Goal: Task Accomplishment & Management: Use online tool/utility

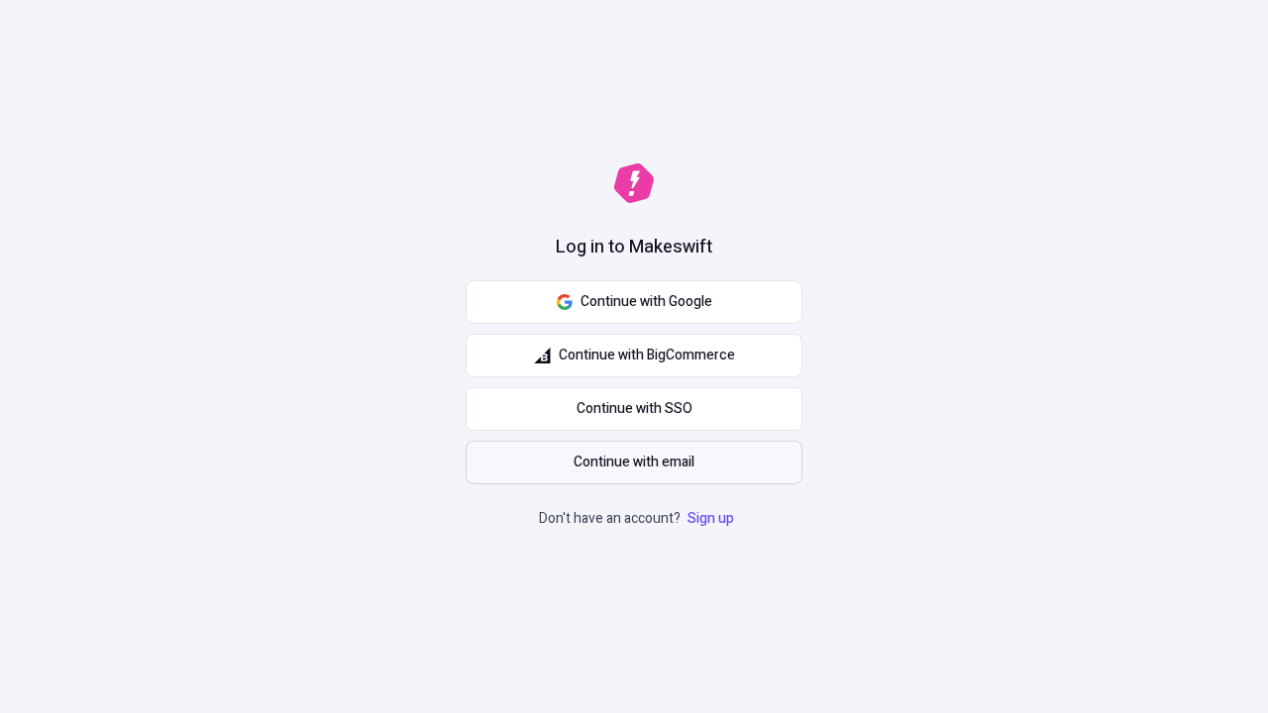
click at [634, 463] on span "Continue with email" at bounding box center [634, 463] width 121 height 22
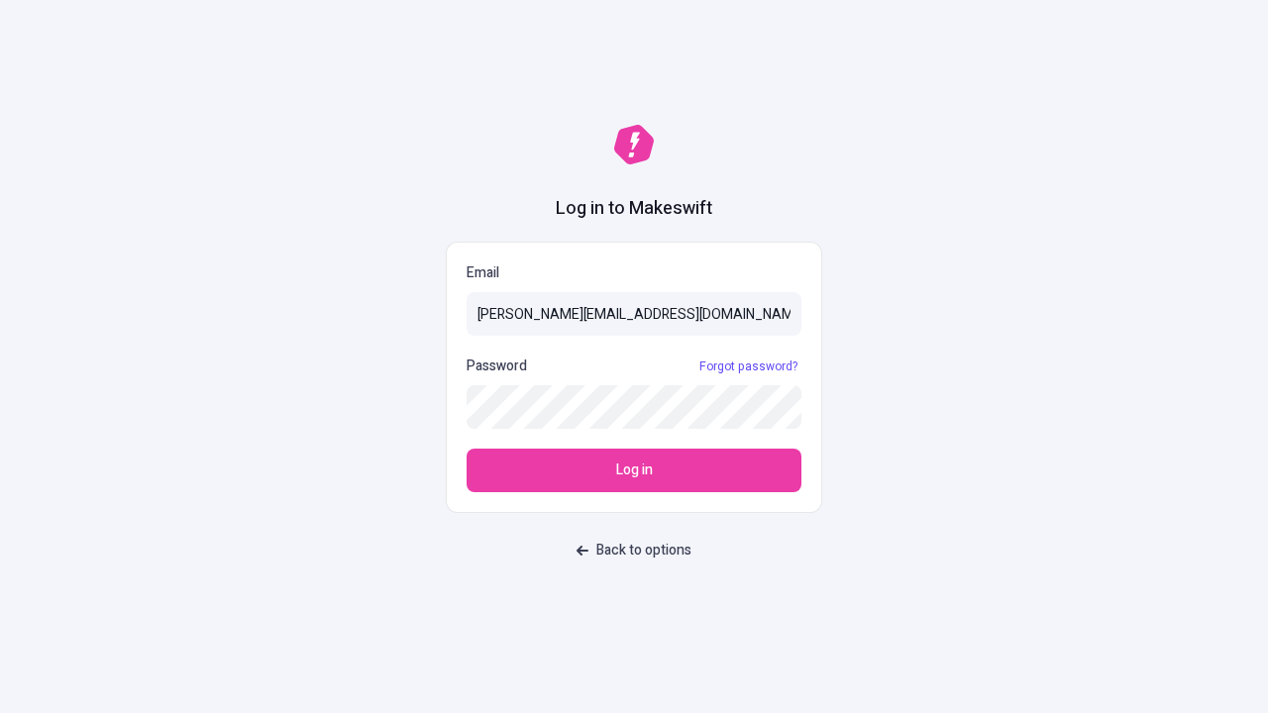
type input "sasha+test-ui@makeswift.com"
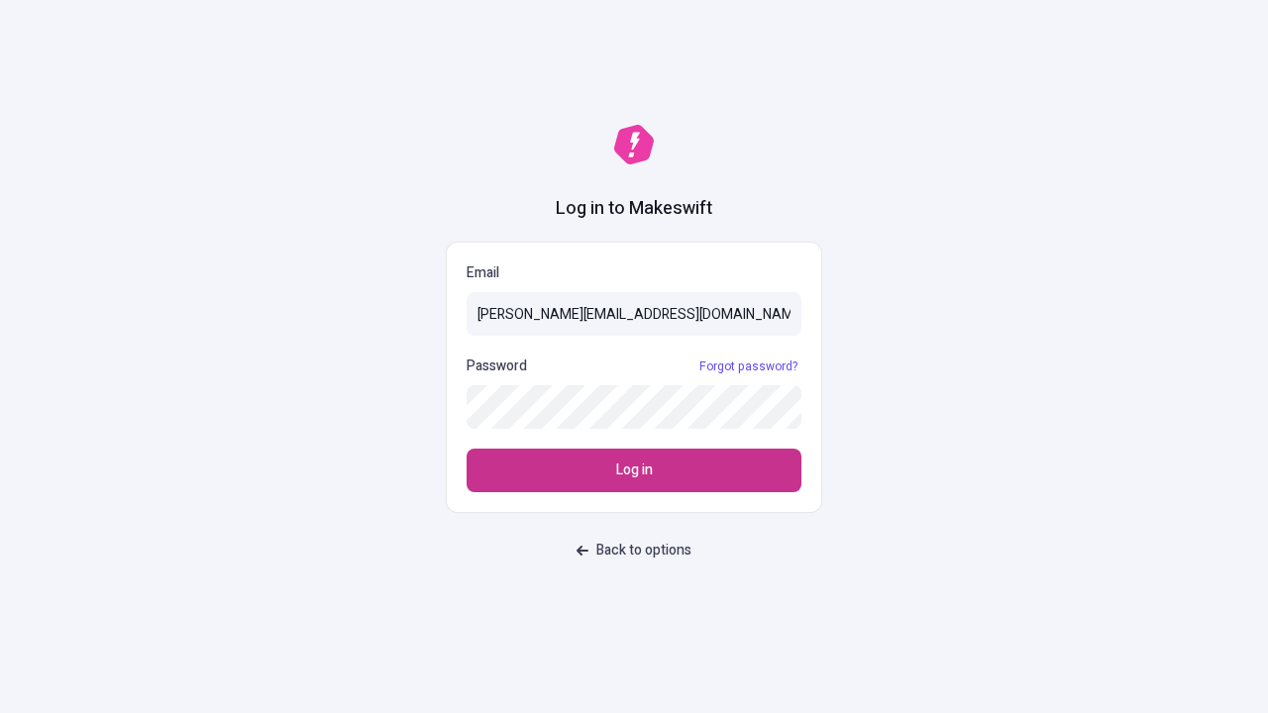
click at [634, 471] on span "Log in" at bounding box center [634, 471] width 37 height 22
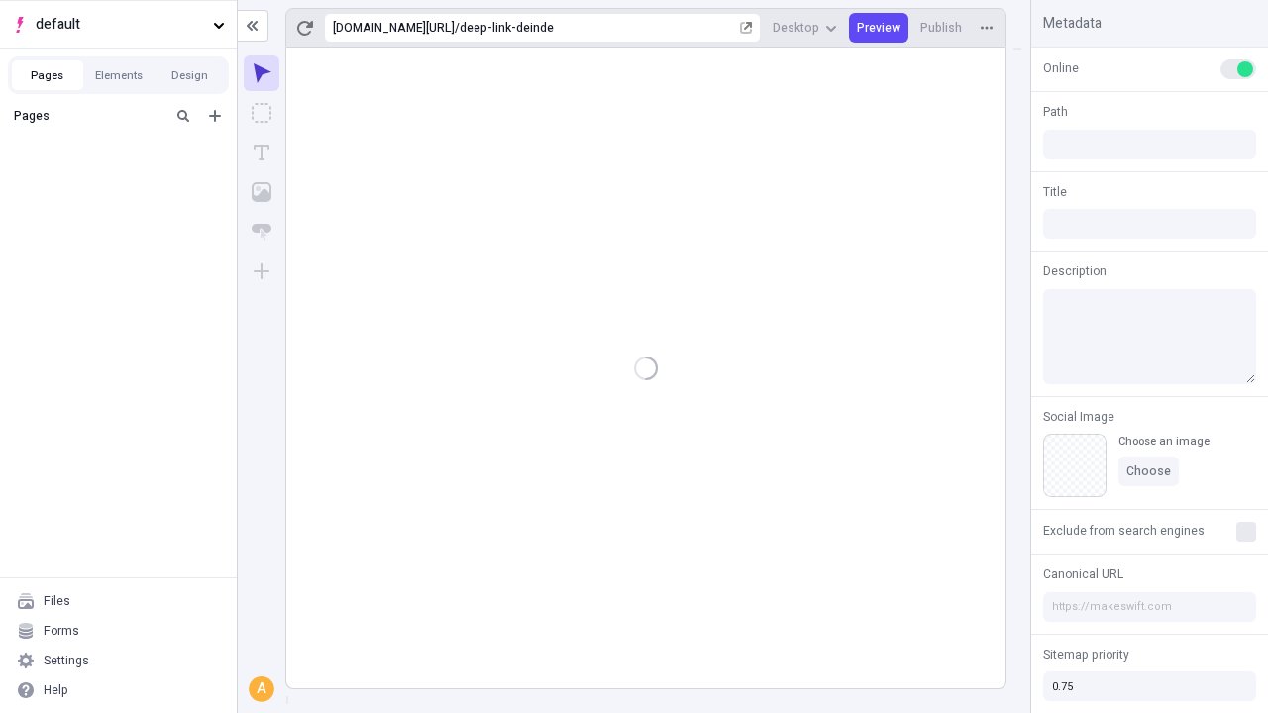
type input "/deep-link-deinde"
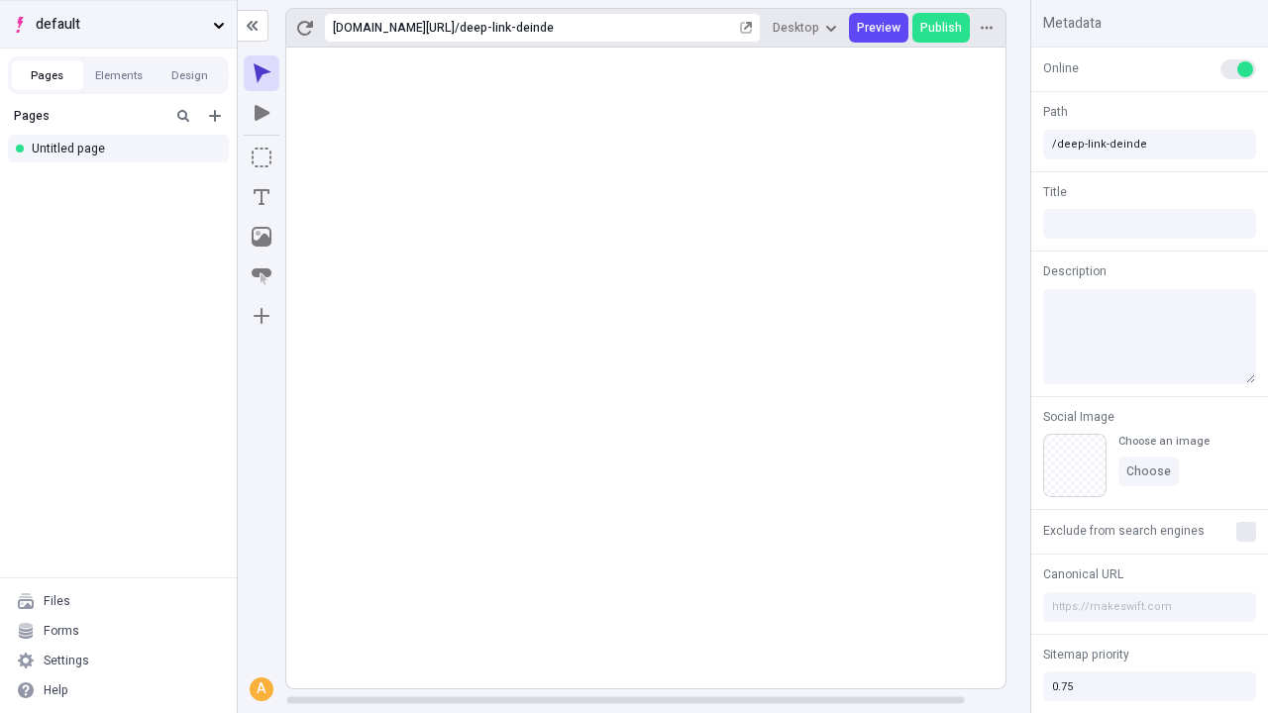
click at [118, 24] on span "default" at bounding box center [120, 25] width 169 height 22
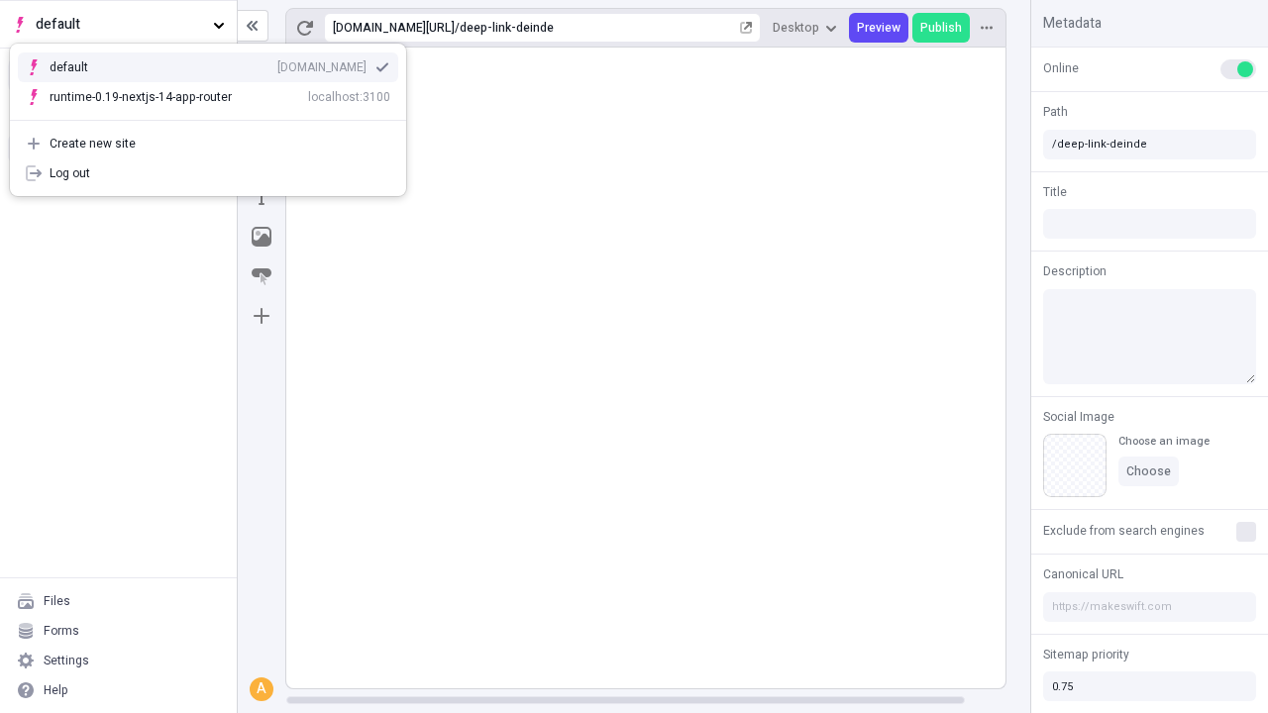
click at [208, 144] on div "Create new site" at bounding box center [220, 144] width 341 height 16
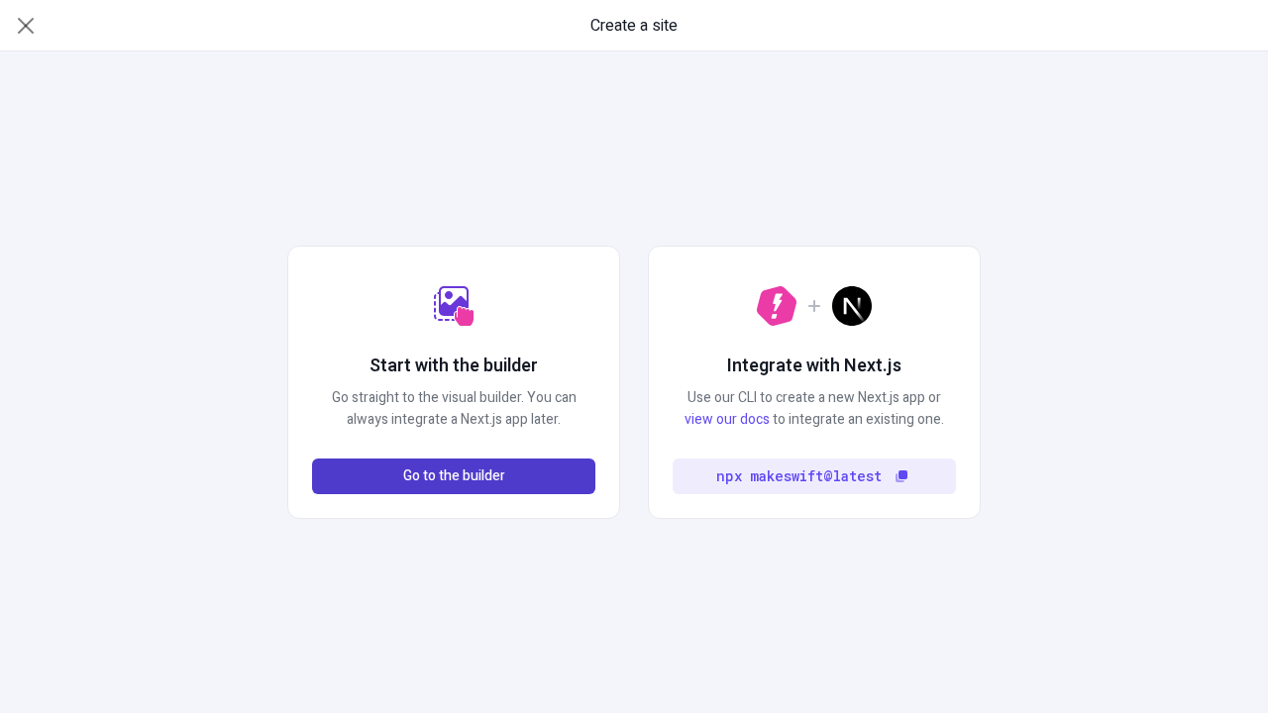
click at [454, 476] on span "Go to the builder" at bounding box center [454, 477] width 102 height 22
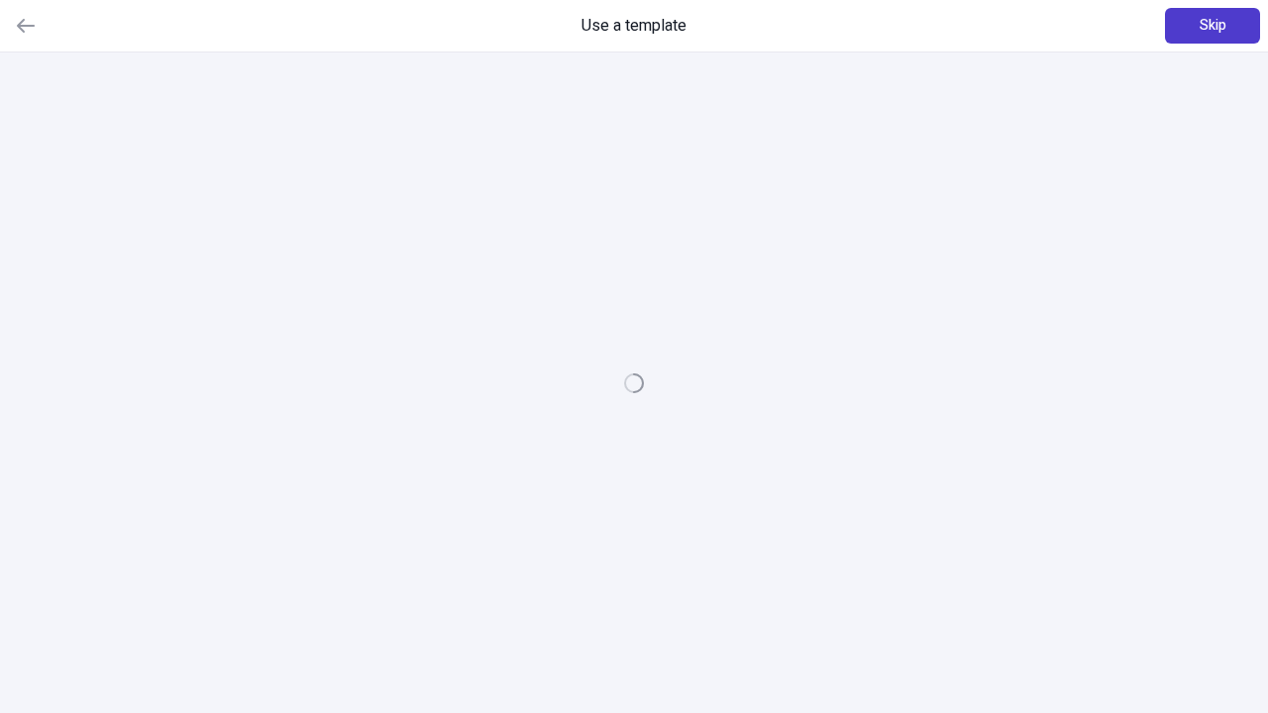
click at [1212, 26] on span "Skip" at bounding box center [1213, 26] width 27 height 22
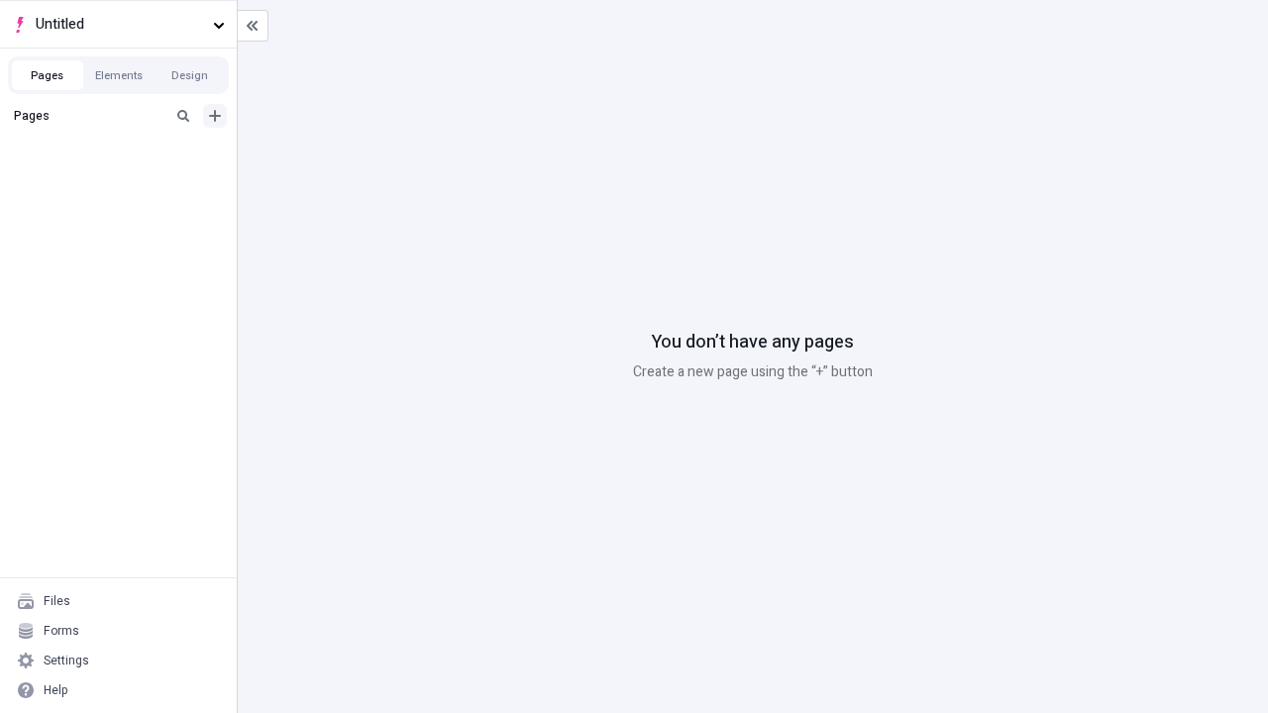
click at [215, 116] on icon "Add new" at bounding box center [215, 116] width 12 height 12
click at [124, 180] on div "Blank page" at bounding box center [124, 180] width 190 height 30
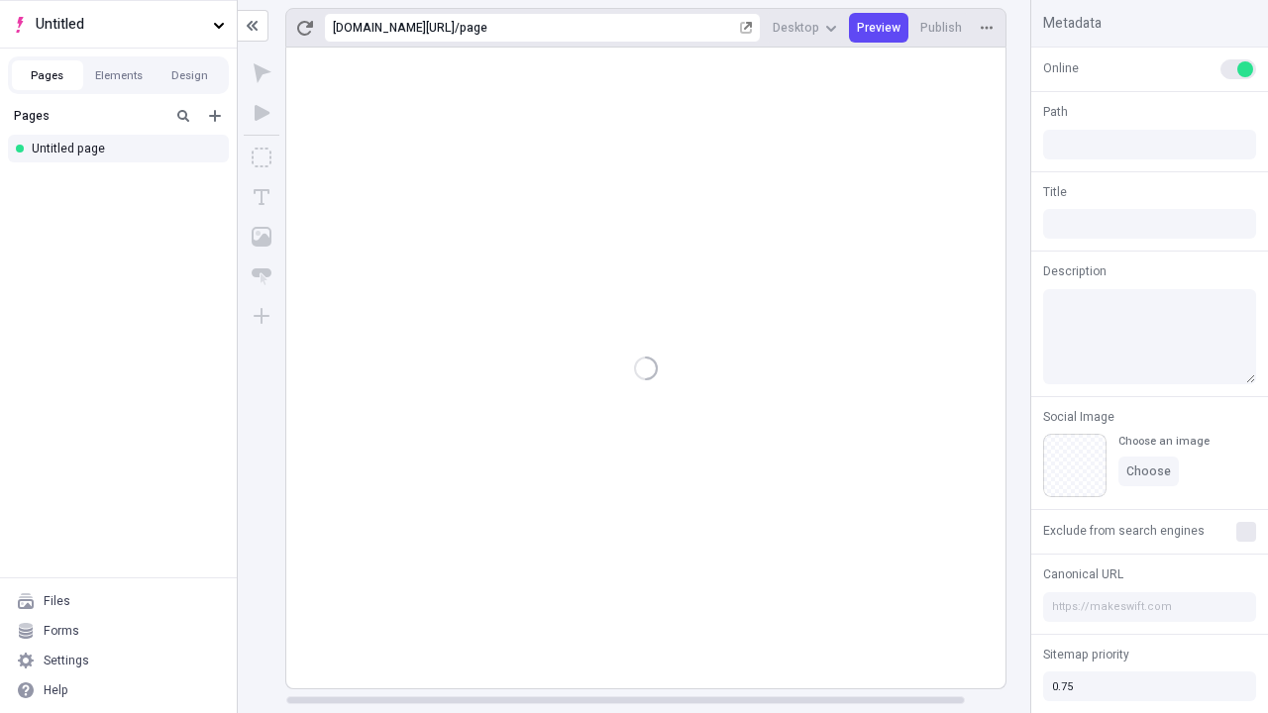
type input "/page"
click at [262, 158] on icon "Box" at bounding box center [262, 158] width 20 height 20
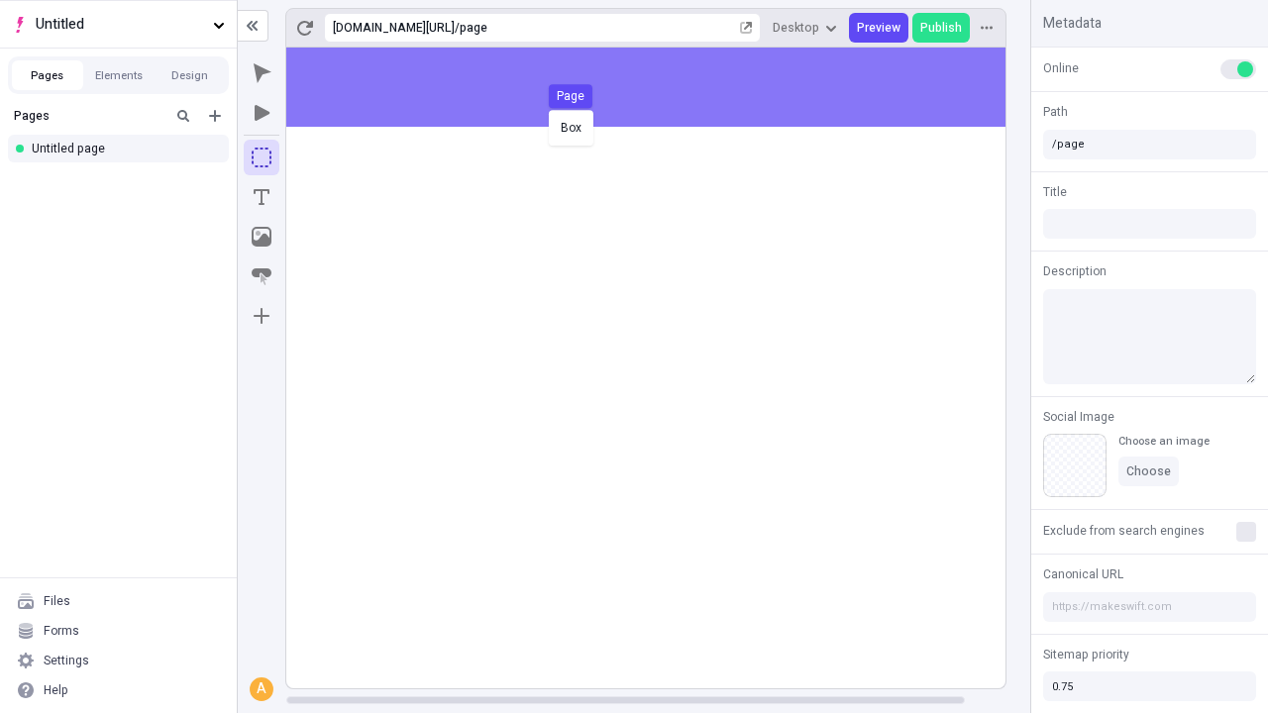
click at [666, 87] on div "Box Page" at bounding box center [634, 356] width 1268 height 713
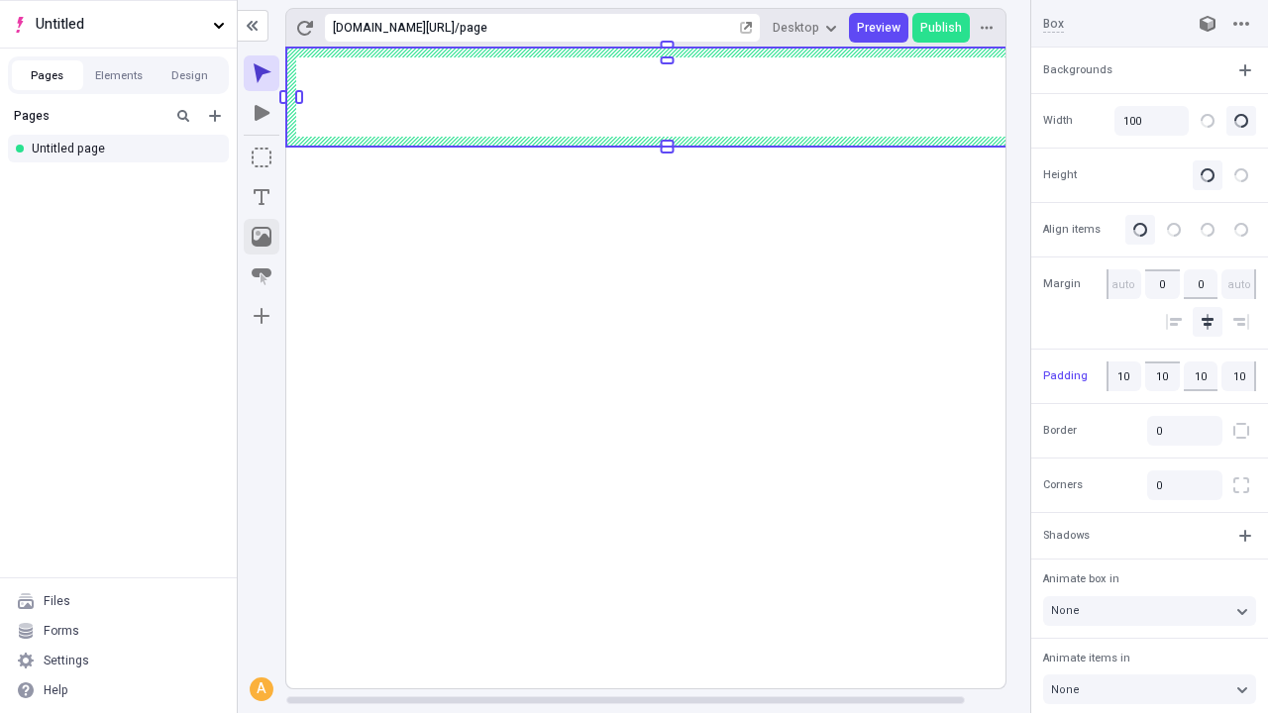
click at [262, 237] on icon "Image" at bounding box center [262, 237] width 20 height 20
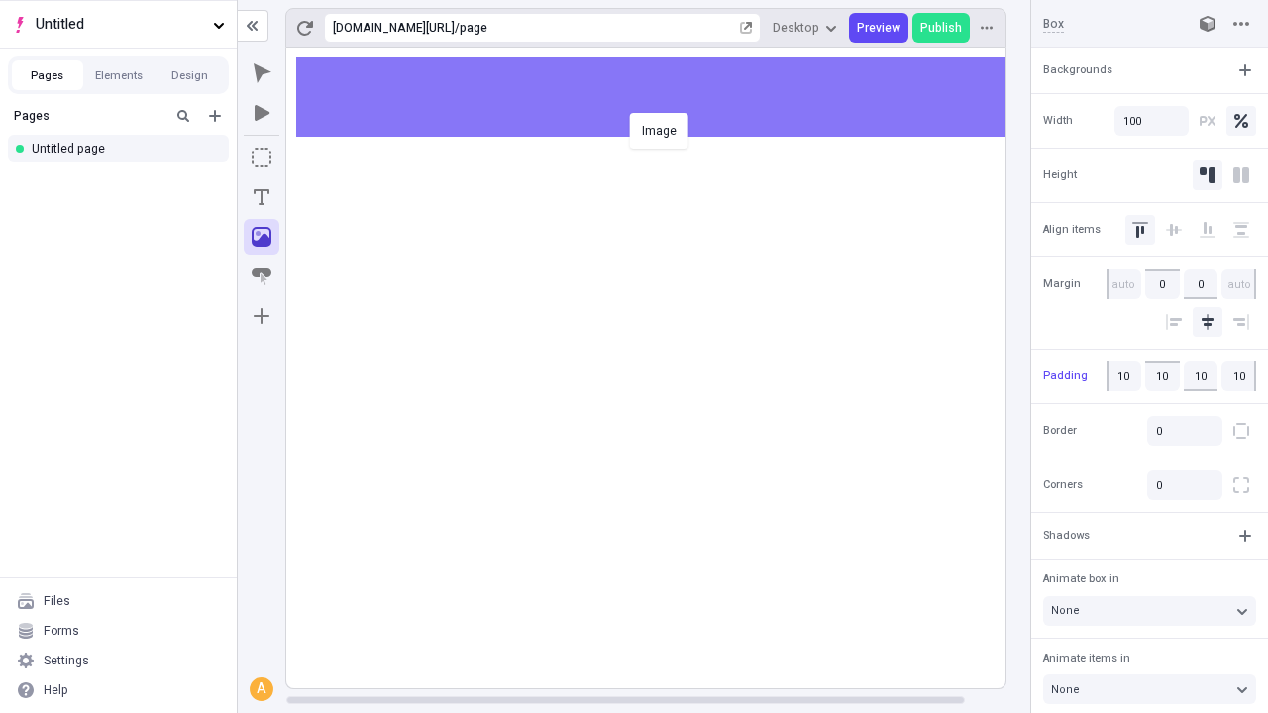
click at [666, 97] on div "Image" at bounding box center [634, 356] width 1268 height 713
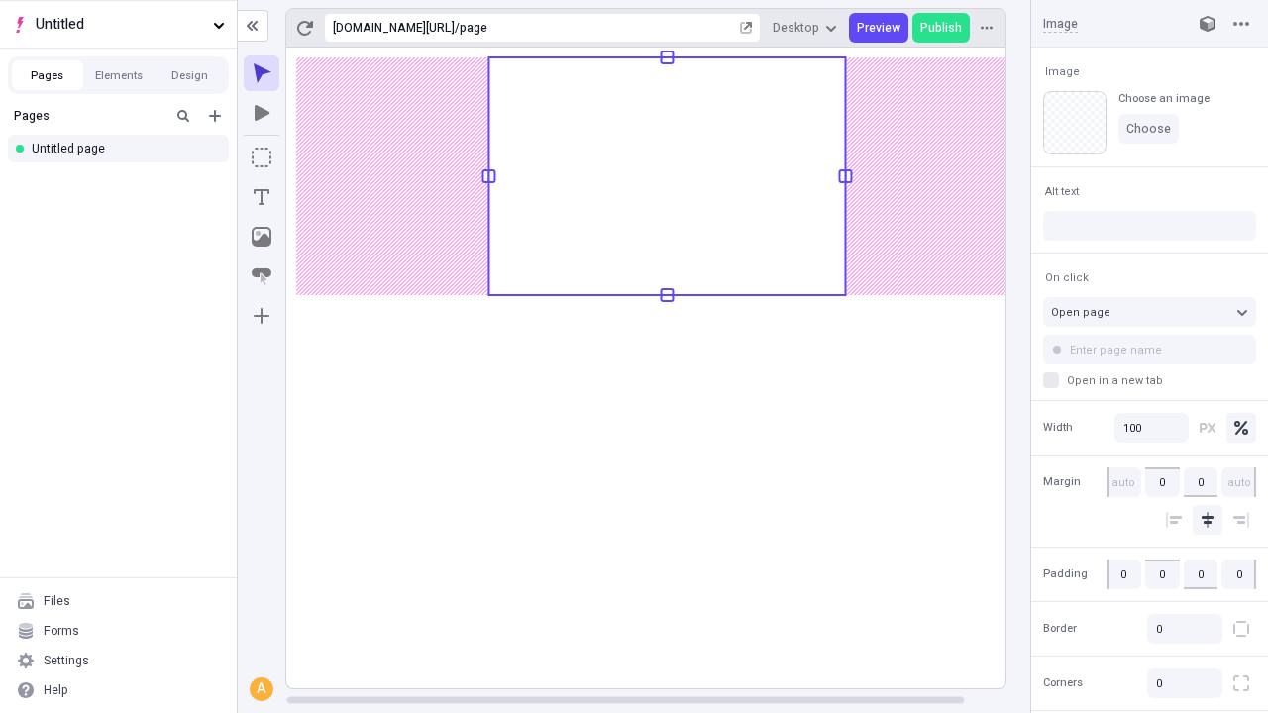
click at [262, 197] on icon "Text" at bounding box center [262, 197] width 16 height 16
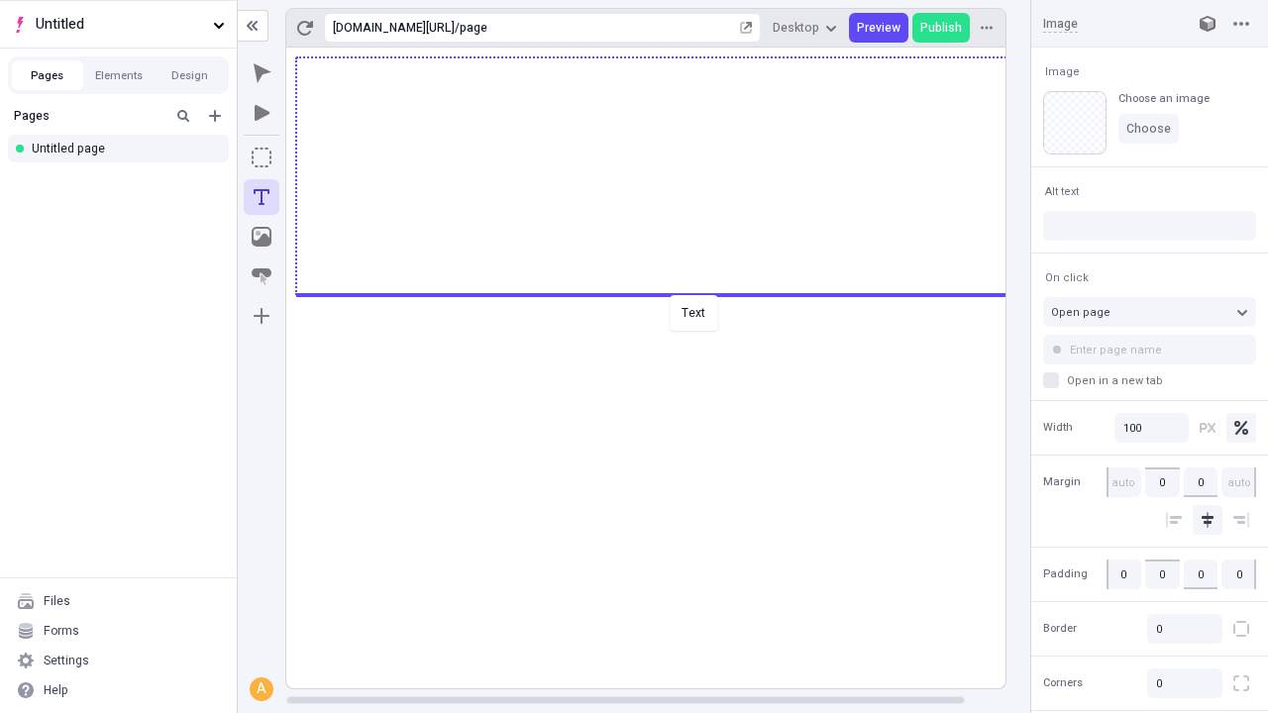
click at [666, 293] on div "Text" at bounding box center [634, 356] width 1268 height 713
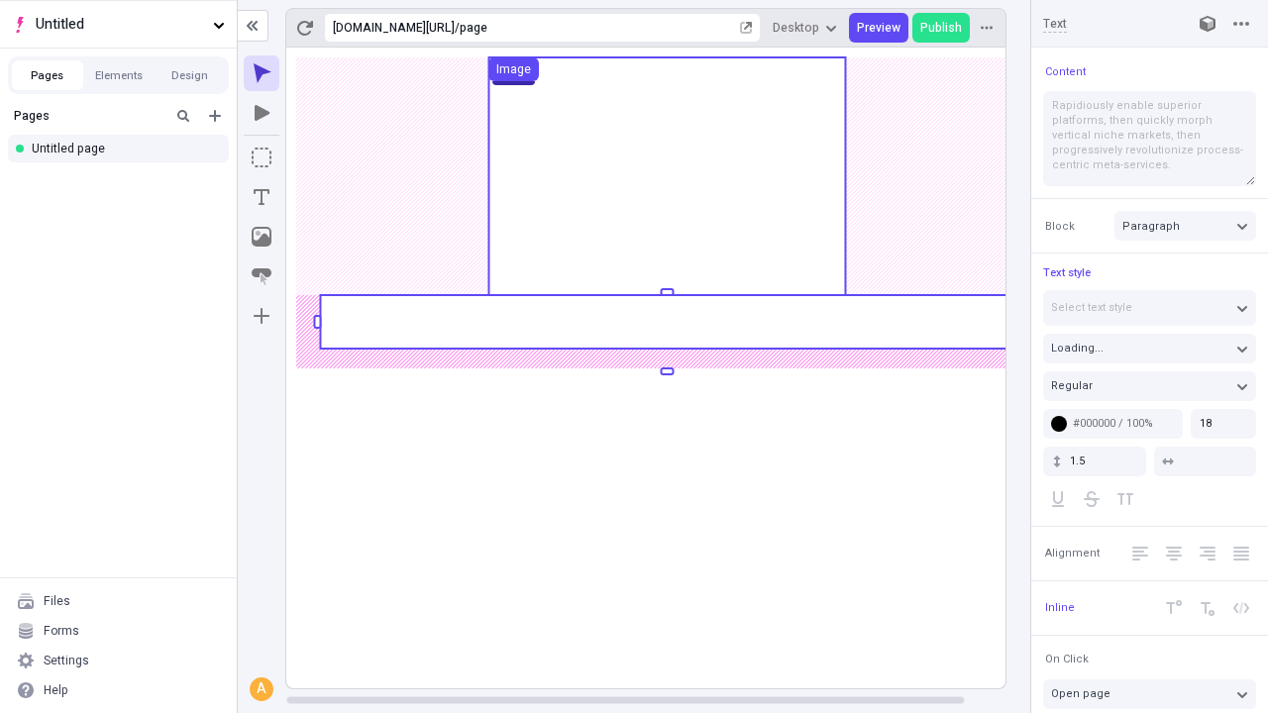
click at [666, 322] on rect at bounding box center [666, 321] width 693 height 53
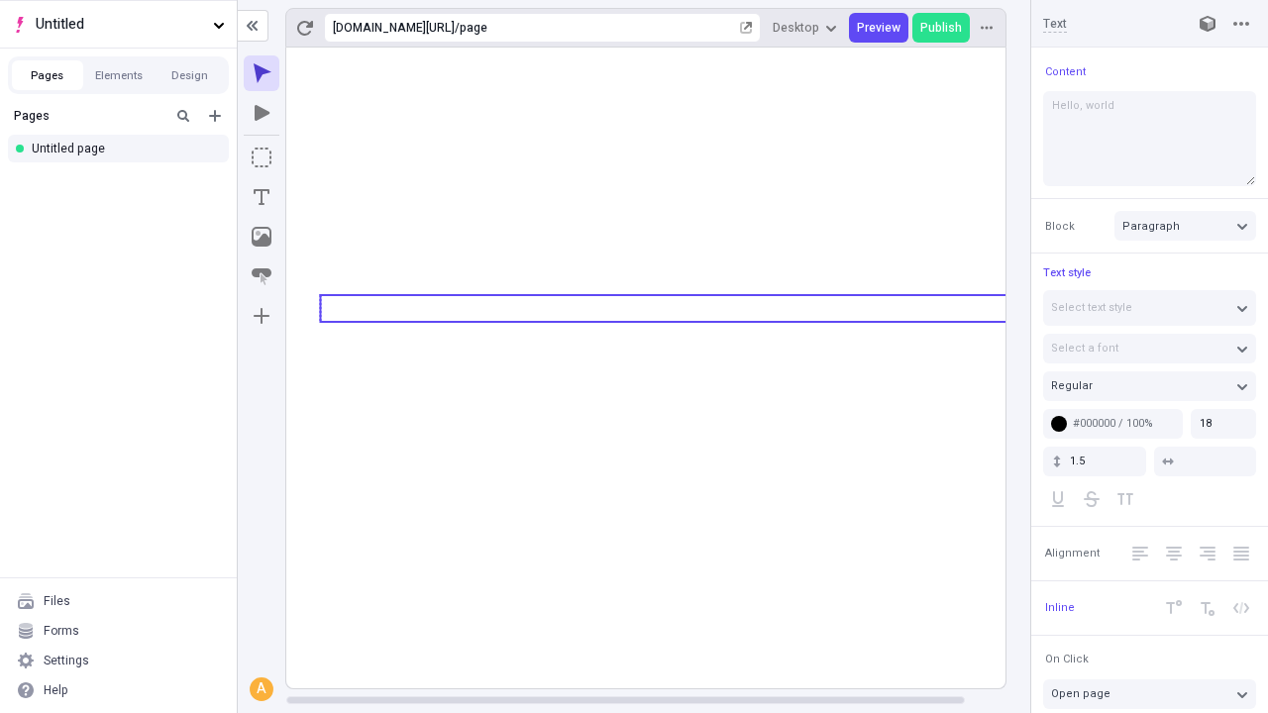
type textarea "Hello, world!"
click at [262, 237] on icon "Image" at bounding box center [262, 237] width 20 height 20
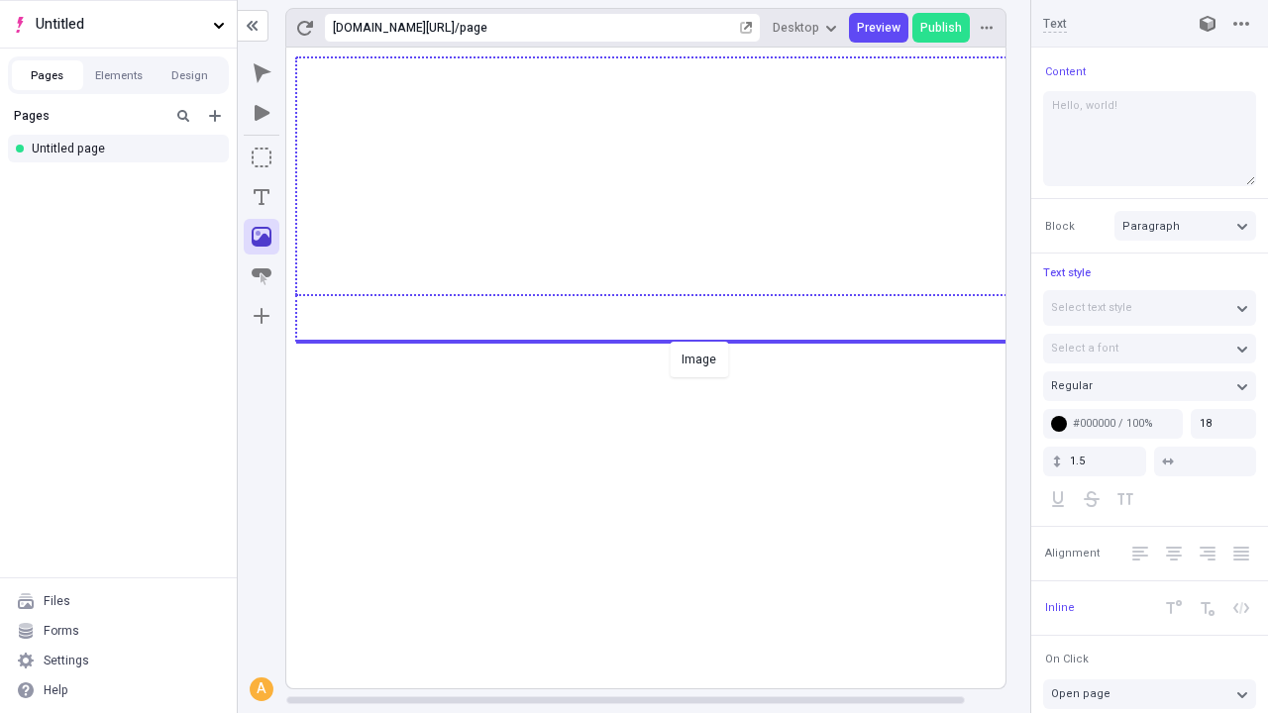
click at [666, 340] on div "Image" at bounding box center [634, 356] width 1268 height 713
